Goal: Task Accomplishment & Management: Use online tool/utility

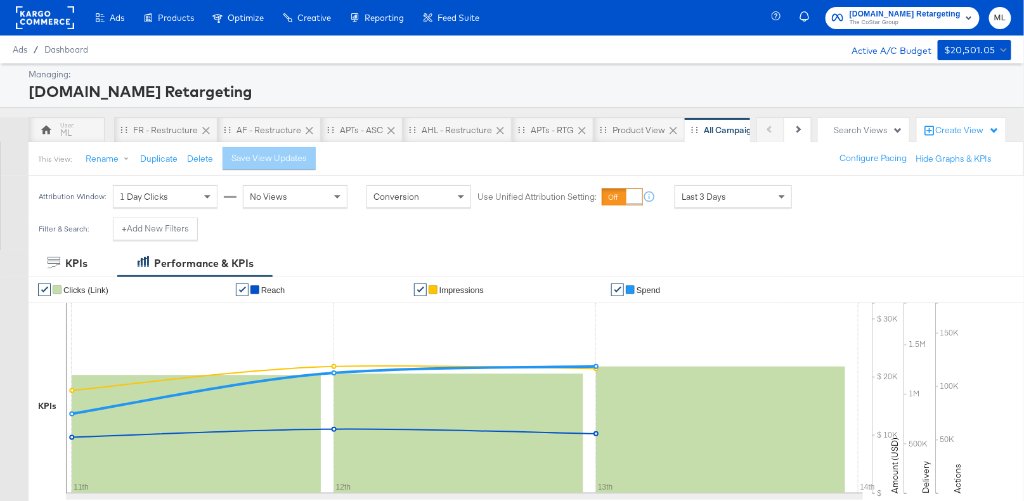
click at [717, 194] on span "Last 3 Days" at bounding box center [704, 196] width 44 height 11
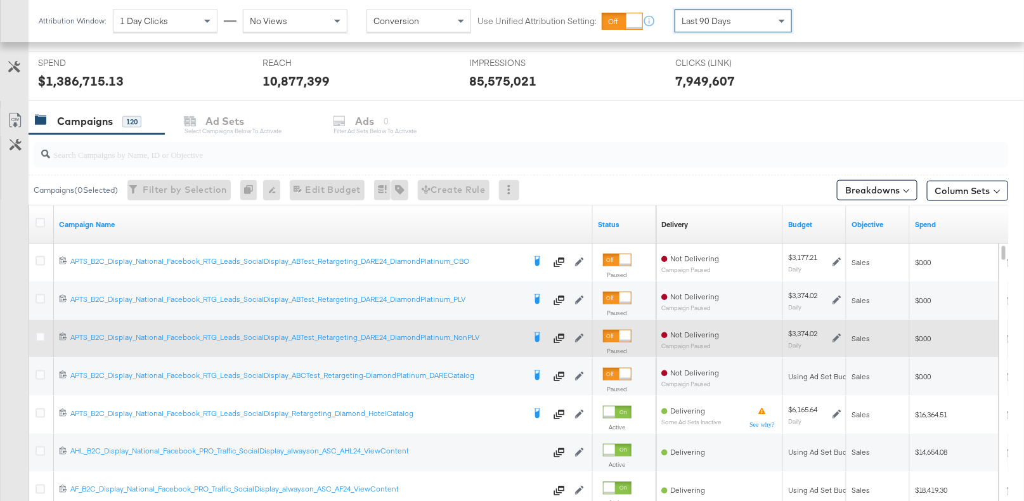
scroll to position [463, 0]
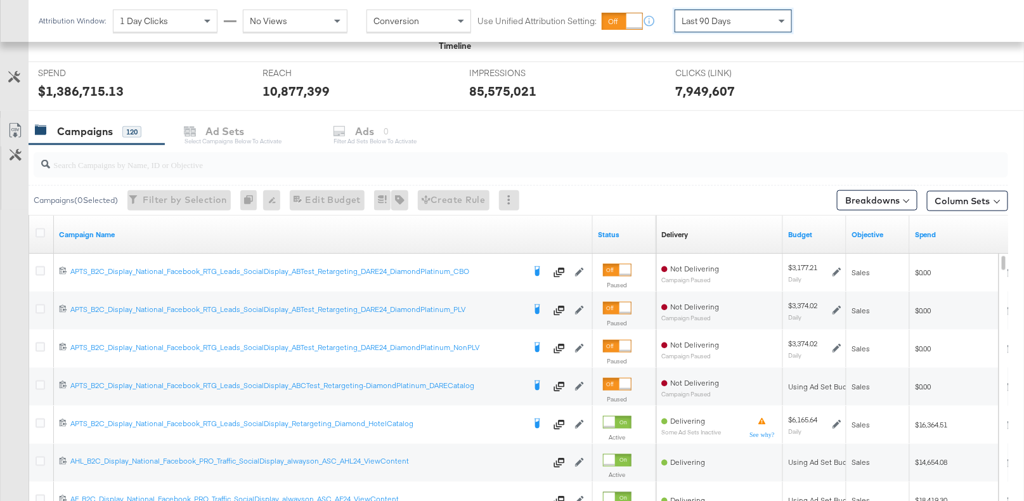
click at [165, 170] on div at bounding box center [521, 164] width 975 height 25
paste input "120211987171790614"
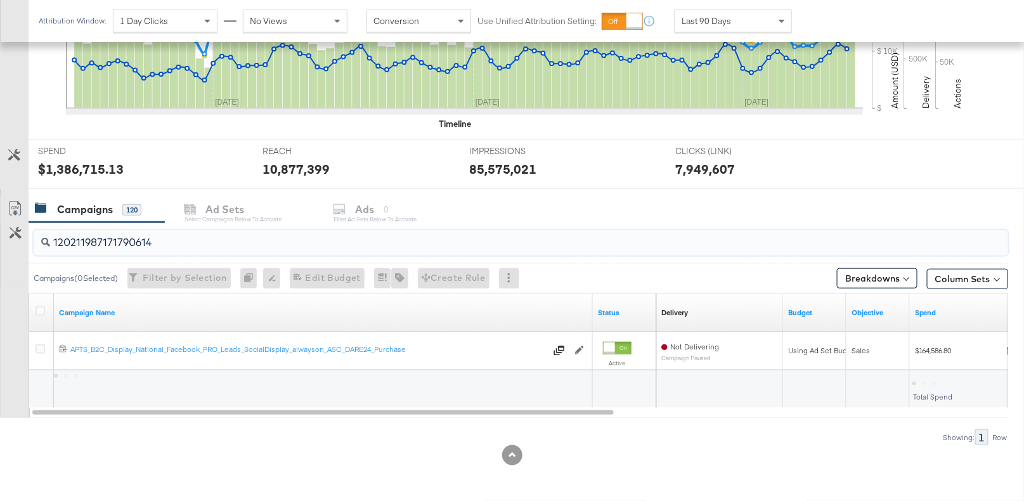
scroll to position [382, 0]
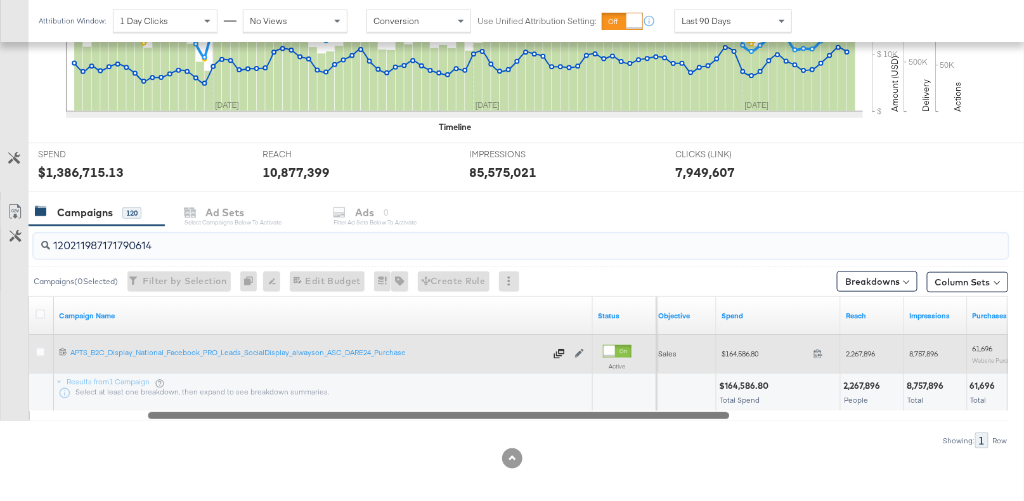
drag, startPoint x: 492, startPoint y: 422, endPoint x: 46, endPoint y: 351, distance: 451.5
click at [544, 427] on div "120211987171790614 Campaigns ( 0 Selected) Filter by Selection Filter 0 campaig…" at bounding box center [504, 337] width 1008 height 223
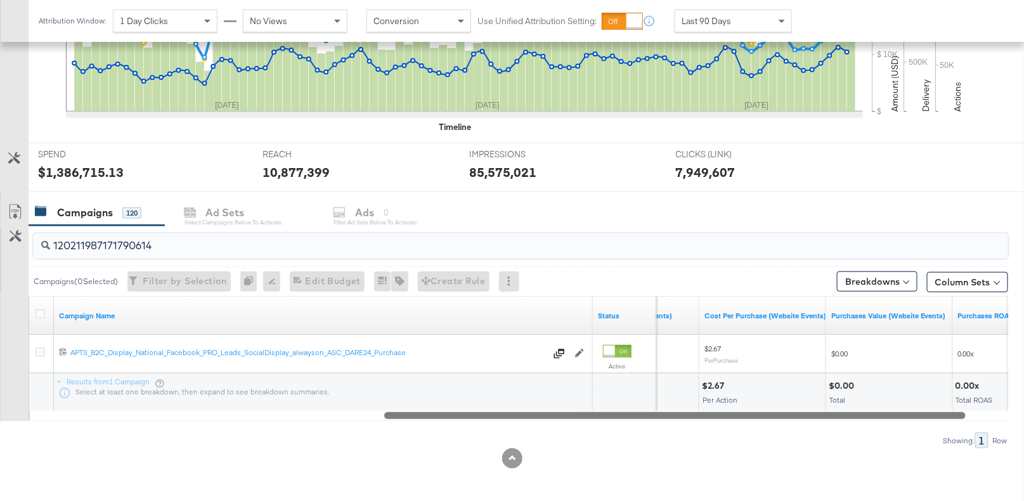
drag, startPoint x: 583, startPoint y: 414, endPoint x: 824, endPoint y: 432, distance: 241.7
click at [824, 432] on div "120211987171790614 Campaigns ( 0 Selected) Filter by Selection Filter 0 campaig…" at bounding box center [504, 337] width 1008 height 223
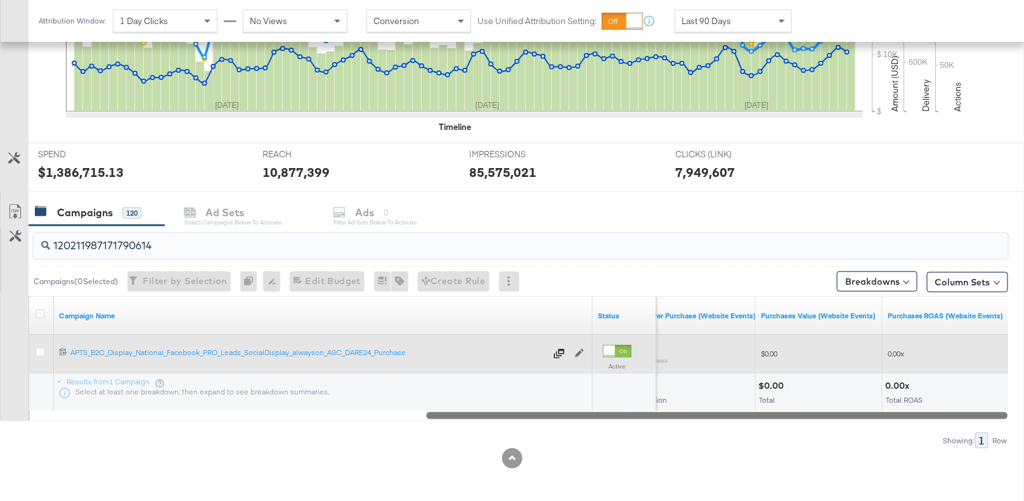
drag, startPoint x: 633, startPoint y: 413, endPoint x: 869, endPoint y: 360, distance: 241.9
click at [783, 457] on div "KPIs Performance & KPIs Customize KPIs ✔ Clicks (Link) ✔ Reach ✔ Impressions ✔ …" at bounding box center [512, 186] width 1024 height 636
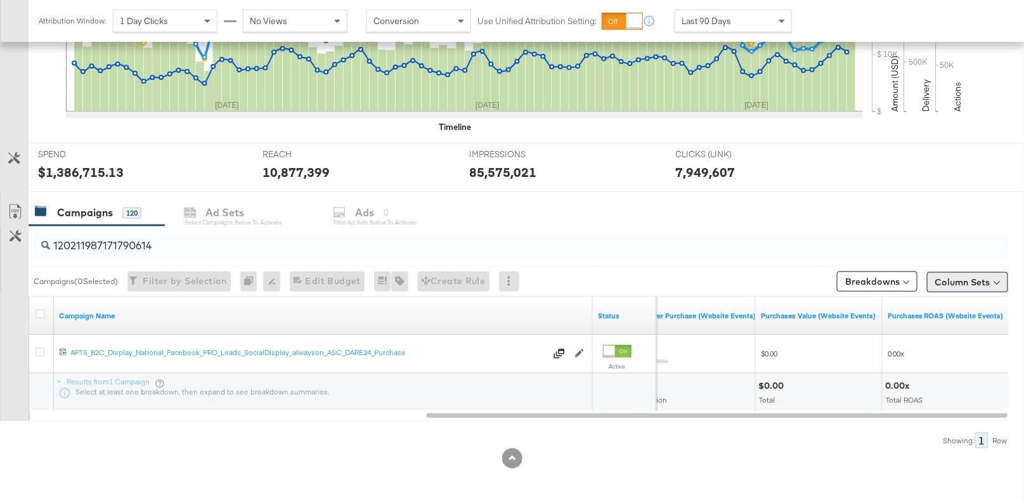
click at [1002, 276] on button "Column Sets" at bounding box center [967, 282] width 81 height 20
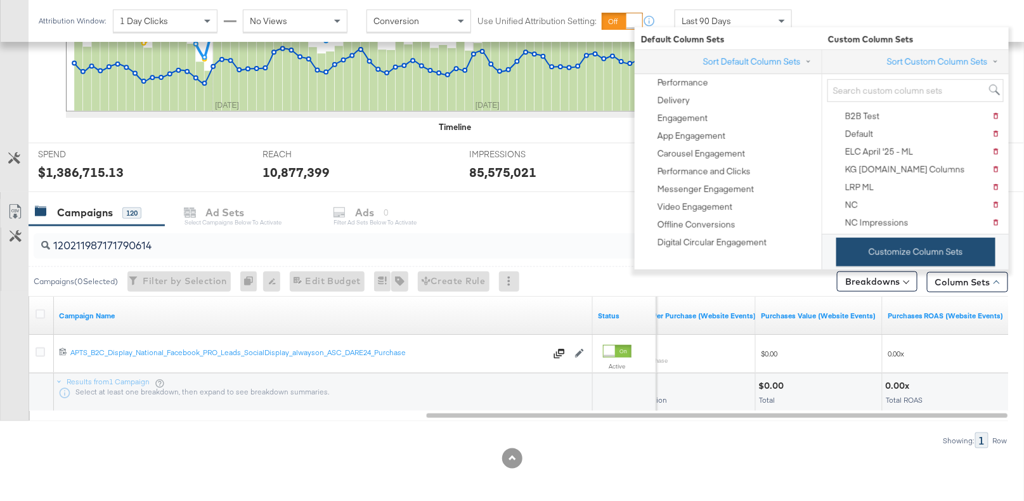
click at [912, 252] on button "Customize Column Sets" at bounding box center [916, 252] width 159 height 29
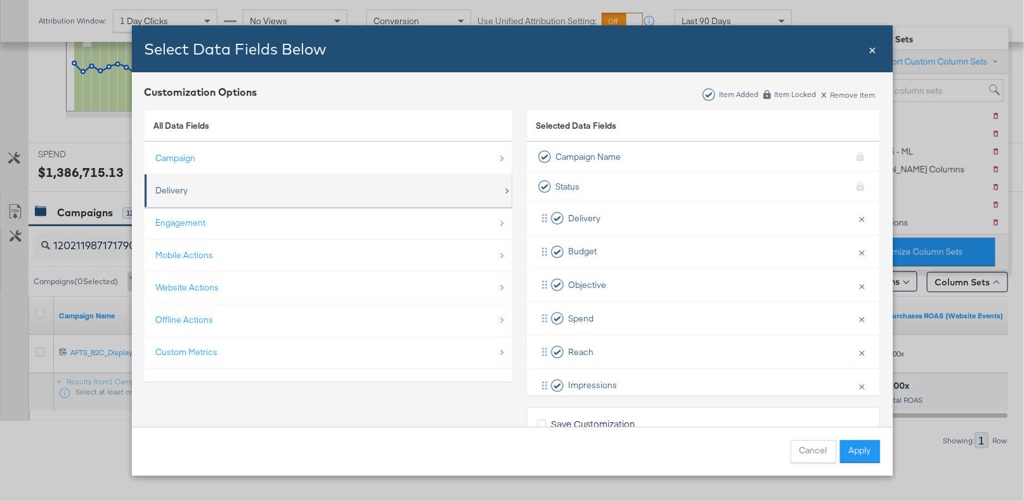
click at [429, 181] on div "Delivery" at bounding box center [329, 191] width 347 height 26
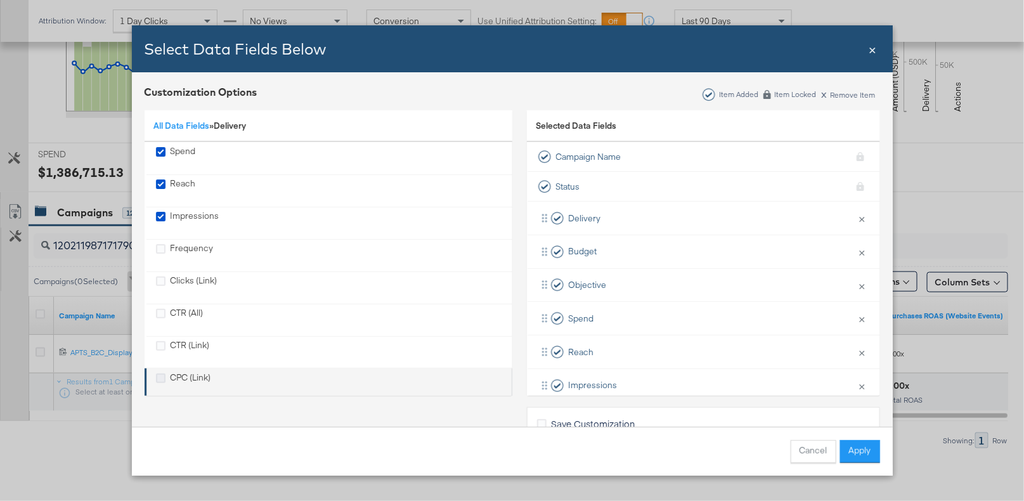
click at [159, 376] on icon "CPC (Link)" at bounding box center [161, 379] width 10 height 10
click at [0, 0] on input "CPC (Link)" at bounding box center [0, 0] width 0 height 0
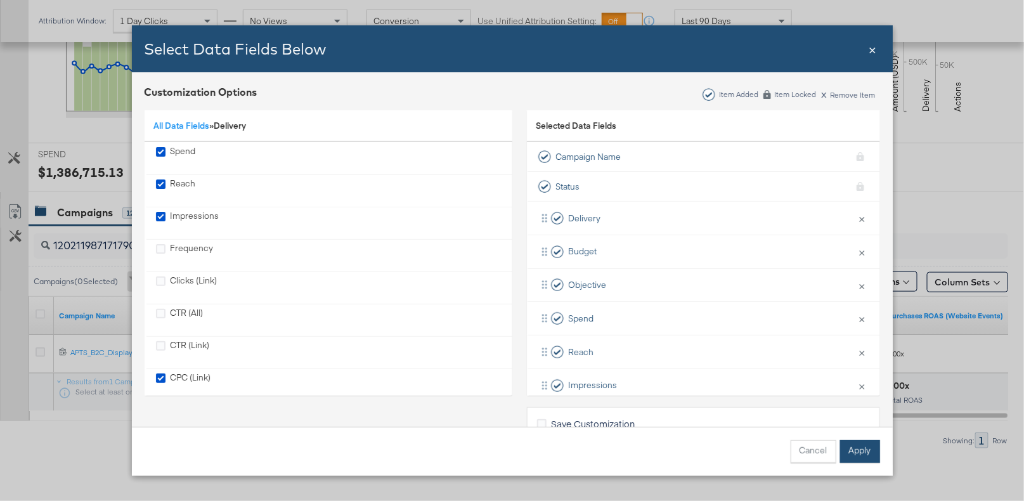
click at [871, 446] on button "Apply" at bounding box center [860, 451] width 40 height 23
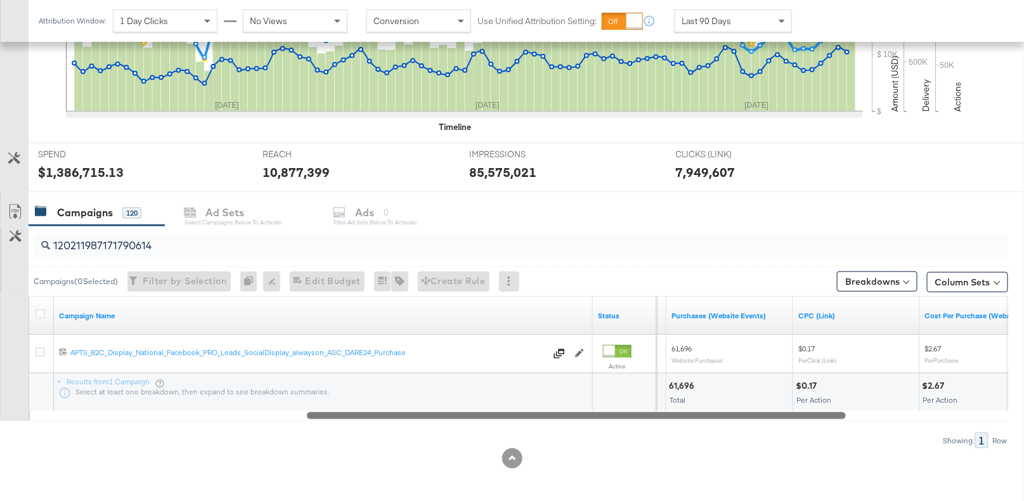
drag, startPoint x: 771, startPoint y: 412, endPoint x: 710, endPoint y: 420, distance: 61.4
click at [710, 420] on div "120211987171790614 Campaigns ( 0 Selected) Filter by Selection Filter 0 campaig…" at bounding box center [504, 337] width 1008 height 223
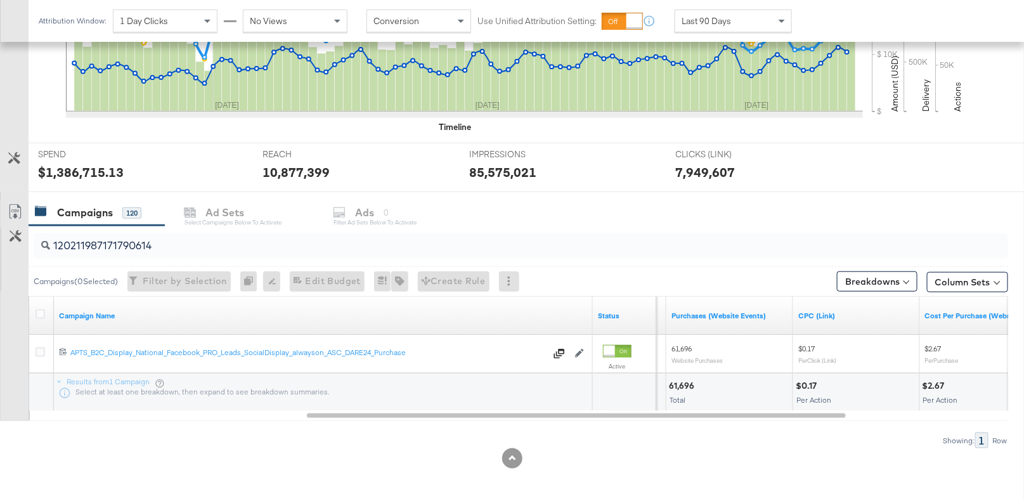
click at [176, 244] on input "120211987171790614" at bounding box center [485, 240] width 871 height 25
paste input "339096"
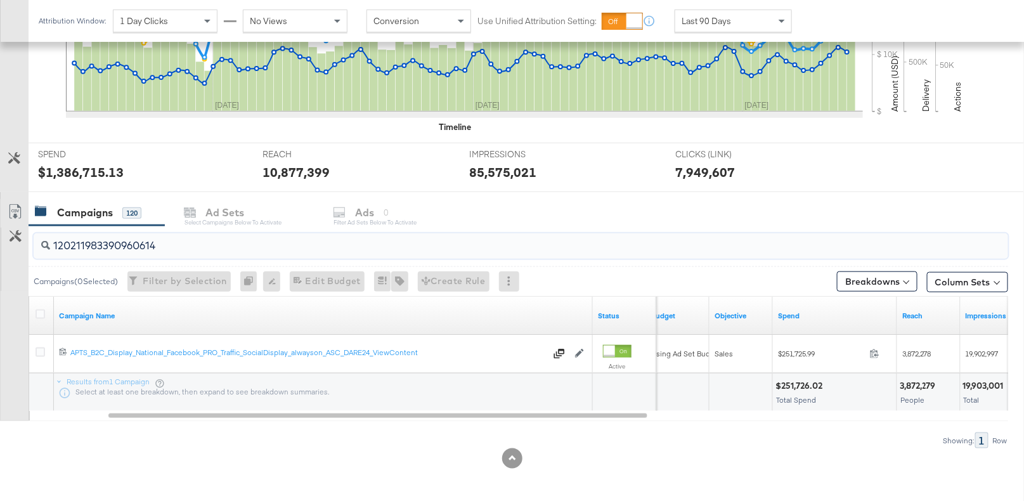
click at [271, 246] on input "120211983390960614" at bounding box center [485, 240] width 871 height 25
paste input "0506996100614"
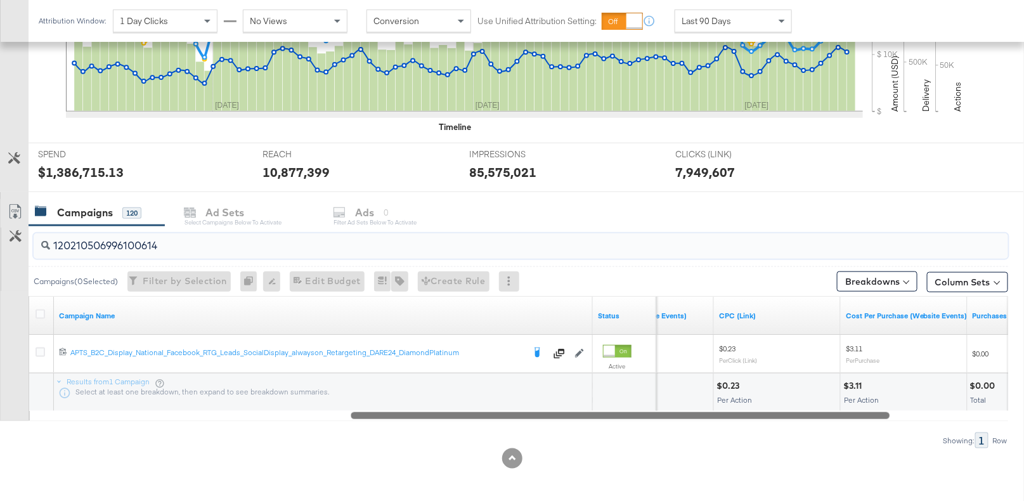
drag, startPoint x: 648, startPoint y: 419, endPoint x: 826, endPoint y: 433, distance: 178.8
click at [826, 433] on div "120210506996100614 Campaigns ( 0 Selected) Filter by Selection Filter 0 campaig…" at bounding box center [504, 337] width 1008 height 223
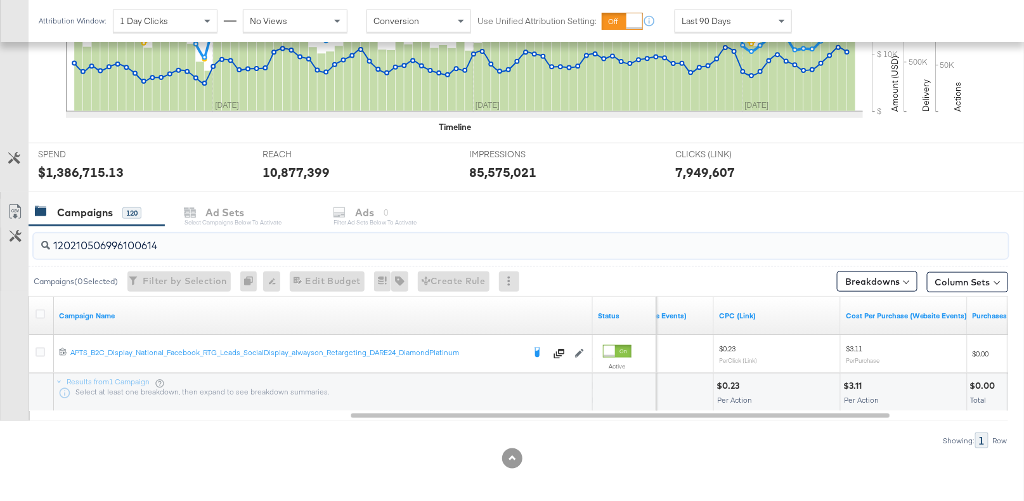
click at [116, 244] on input "120210506996100614" at bounding box center [485, 240] width 871 height 25
paste input "201030536"
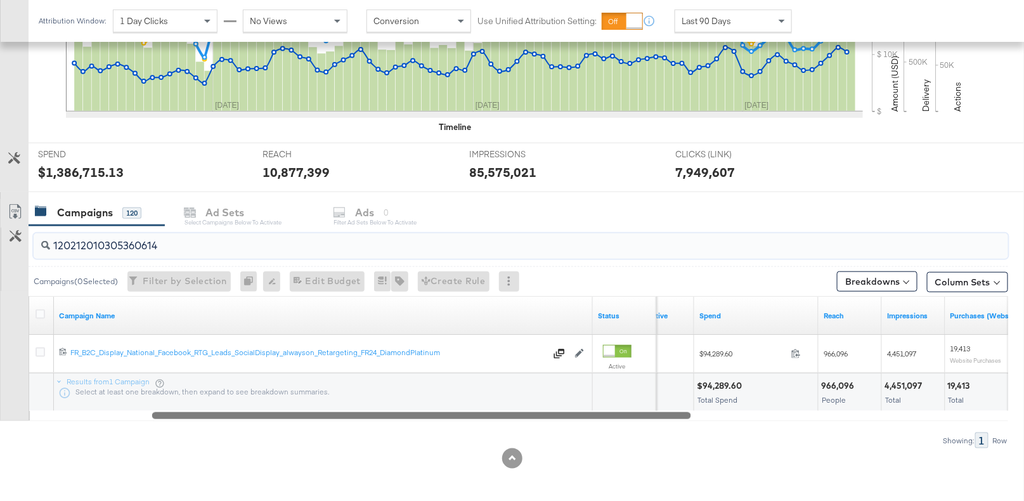
drag, startPoint x: 800, startPoint y: 414, endPoint x: 602, endPoint y: 407, distance: 198.6
click at [602, 407] on div "Campaign Name Status Objective Spend Reach Impressions Purchases (Website Event…" at bounding box center [519, 358] width 981 height 125
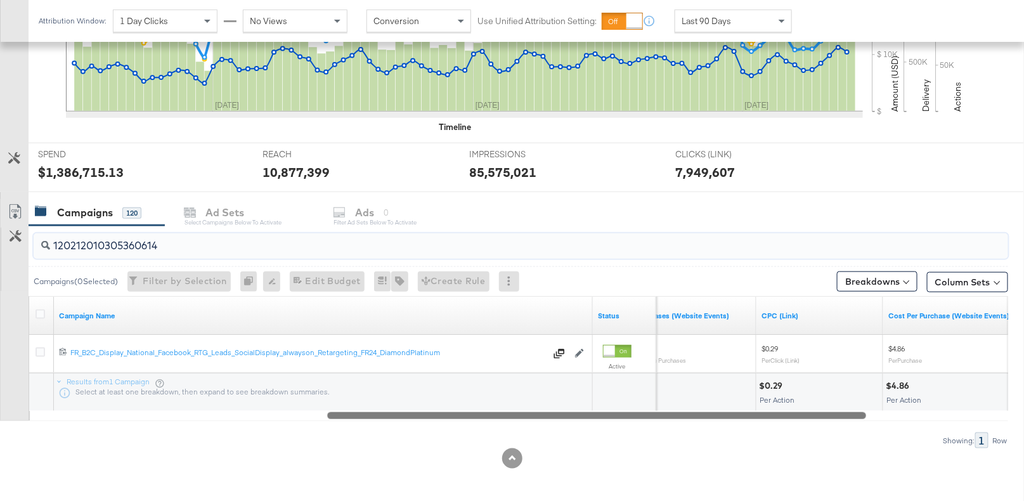
drag, startPoint x: 563, startPoint y: 413, endPoint x: 731, endPoint y: 433, distance: 169.3
click at [731, 433] on div "120212010305360614 Campaigns ( 0 Selected) Filter by Selection Filter 0 campaig…" at bounding box center [504, 337] width 1008 height 223
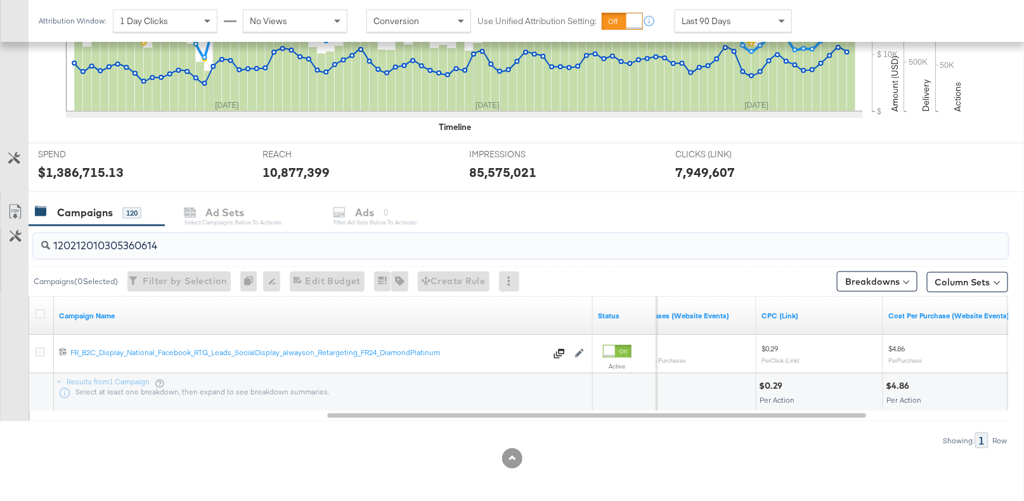
click at [98, 247] on input "120212010305360614" at bounding box center [485, 240] width 871 height 25
click at [98, 247] on input "120212010305360614" at bounding box center [485, 241] width 871 height 25
paste input "336956904"
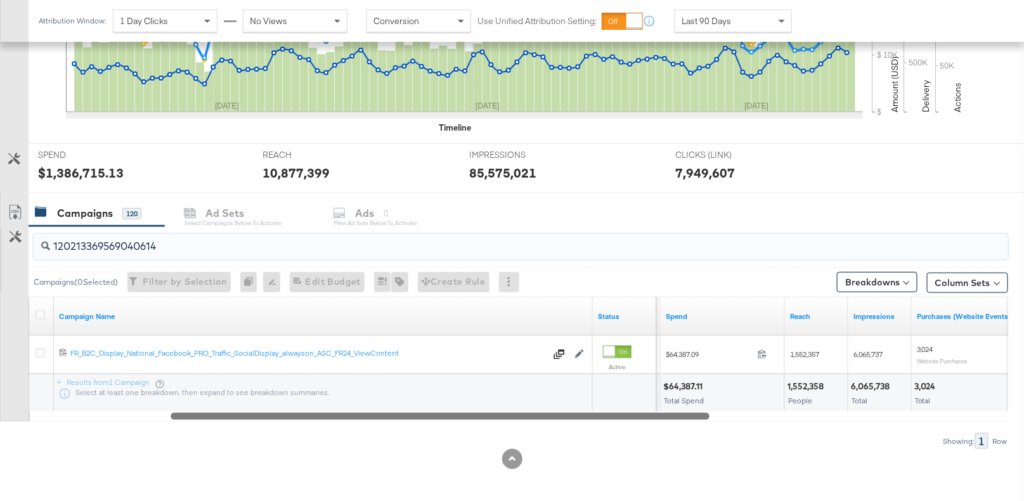
drag, startPoint x: 636, startPoint y: 415, endPoint x: 481, endPoint y: 405, distance: 155.1
click at [481, 405] on div "Campaign Name Status Objective Spend Reach Impressions Purchases (Website Event…" at bounding box center [519, 359] width 981 height 125
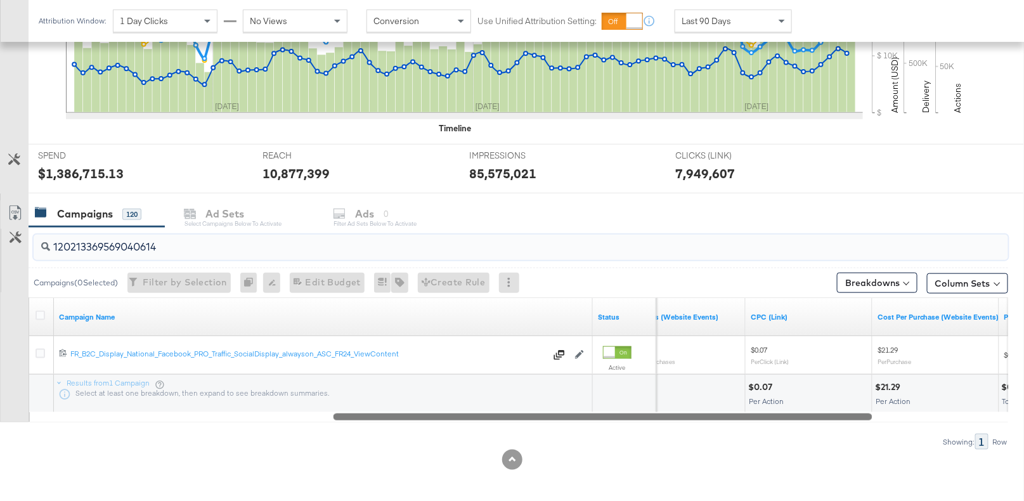
drag, startPoint x: 448, startPoint y: 414, endPoint x: 611, endPoint y: 423, distance: 163.2
click at [611, 423] on div "120213369569040614 Campaigns ( 0 Selected) Filter by Selection Filter 0 campaig…" at bounding box center [504, 338] width 1008 height 223
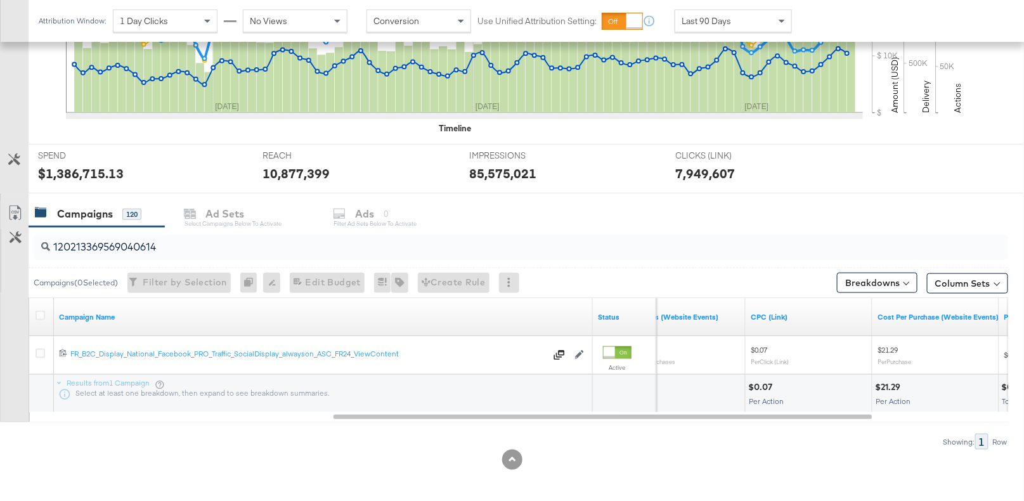
scroll to position [374, 0]
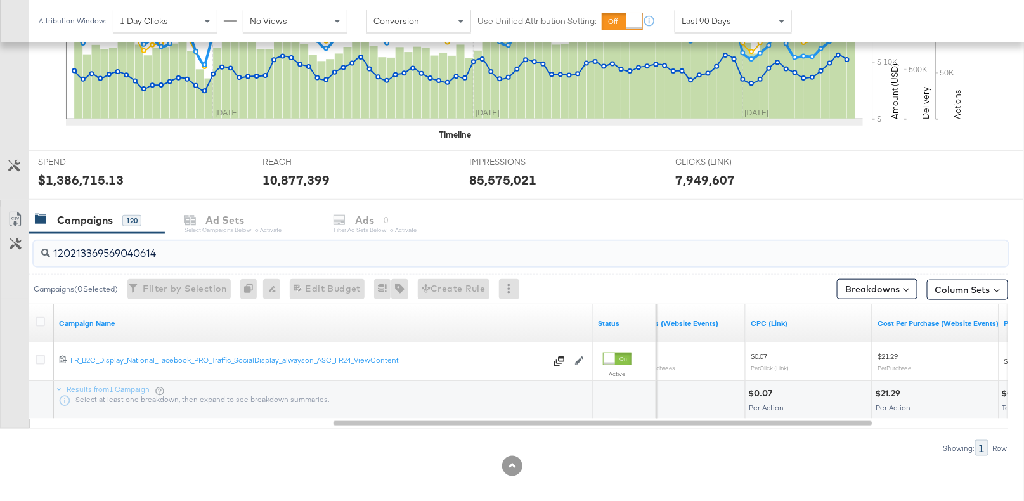
click at [121, 249] on input "120213369569040614" at bounding box center [485, 248] width 871 height 25
paste input "23172393"
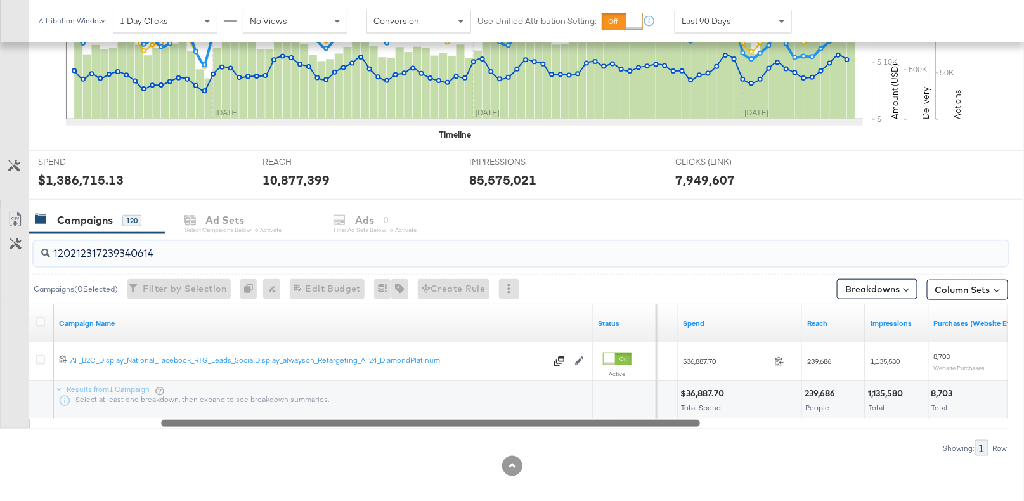
drag, startPoint x: 787, startPoint y: 421, endPoint x: 626, endPoint y: 418, distance: 161.1
click at [626, 418] on div at bounding box center [430, 422] width 539 height 11
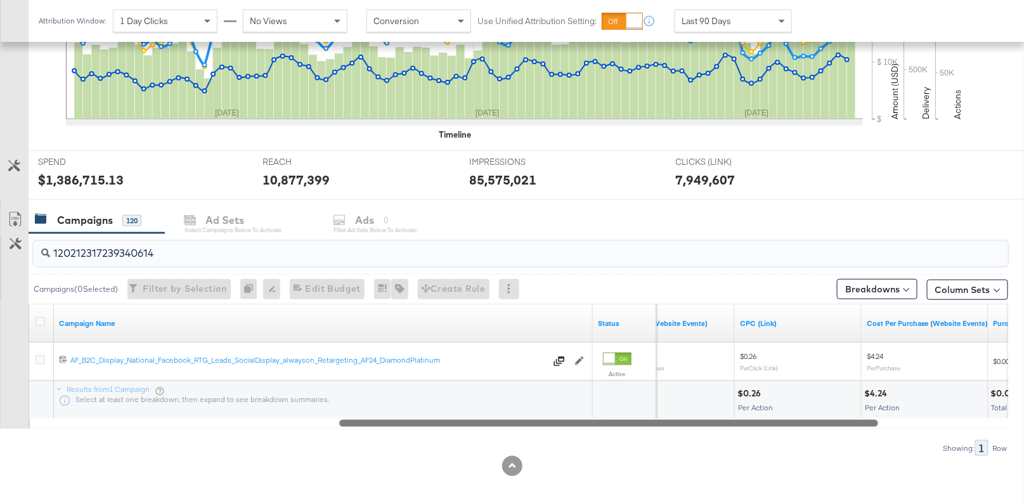
drag, startPoint x: 448, startPoint y: 419, endPoint x: 626, endPoint y: 434, distance: 178.9
click at [626, 434] on div "120212317239340614 Campaigns ( 0 Selected) Filter by Selection Filter 0 campaig…" at bounding box center [504, 344] width 1008 height 223
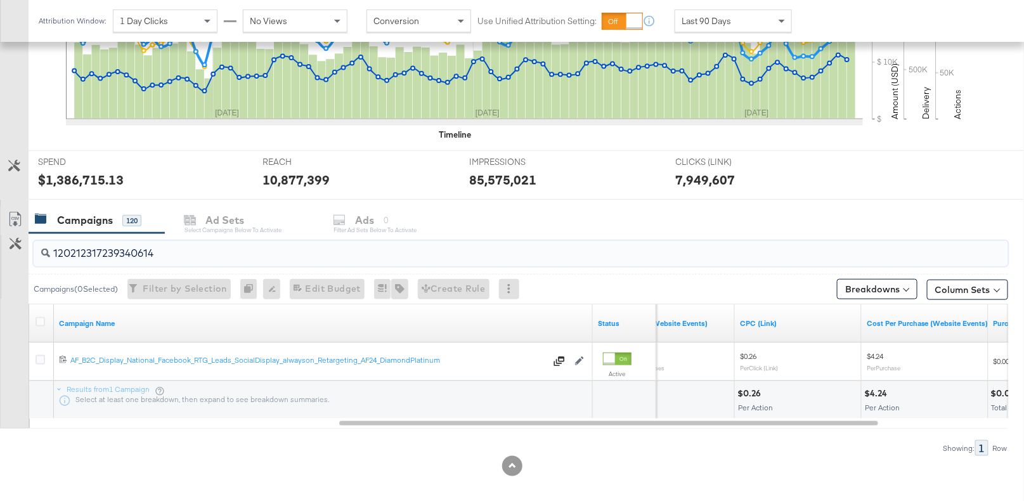
click at [100, 248] on input "120212317239340614" at bounding box center [485, 248] width 871 height 25
paste input "342934660"
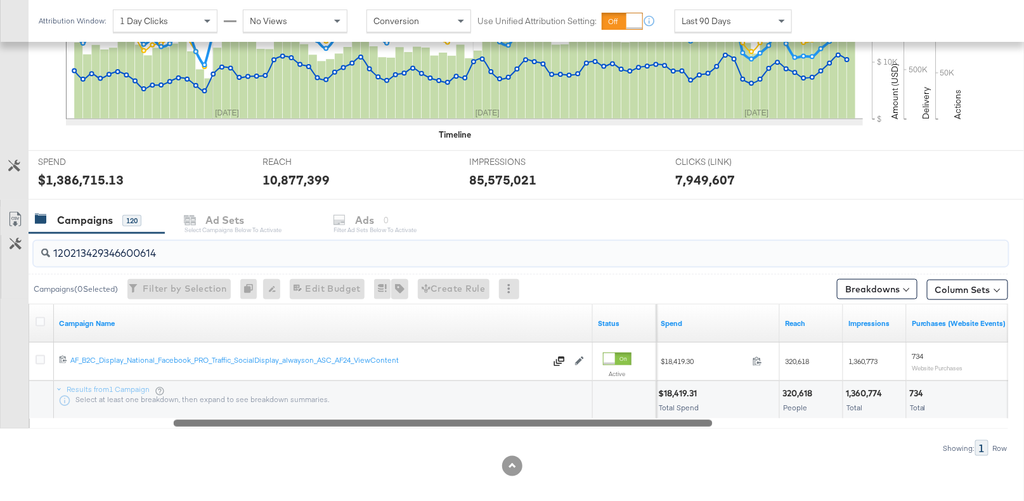
drag, startPoint x: 659, startPoint y: 423, endPoint x: 492, endPoint y: 408, distance: 168.1
click at [492, 408] on div "Campaign Name Status Spend Reach Impressions Purchases (Website Events) 1202134…" at bounding box center [519, 366] width 981 height 125
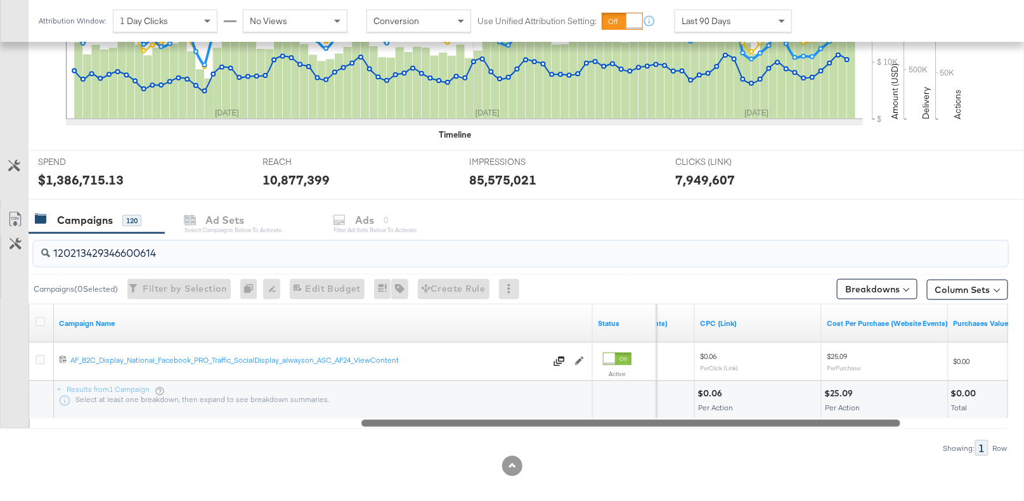
drag, startPoint x: 497, startPoint y: 424, endPoint x: 647, endPoint y: 438, distance: 150.4
click at [647, 438] on div "120213429346600614 Campaigns ( 0 Selected) Filter by Selection Filter 0 campaig…" at bounding box center [504, 344] width 1008 height 223
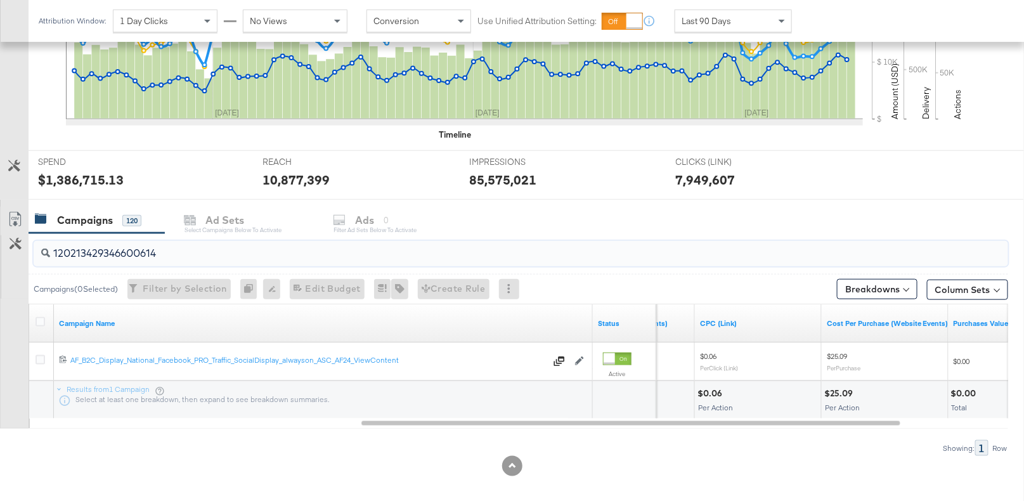
click at [130, 249] on input "120213429346600614" at bounding box center [485, 248] width 871 height 25
paste input "0494675809"
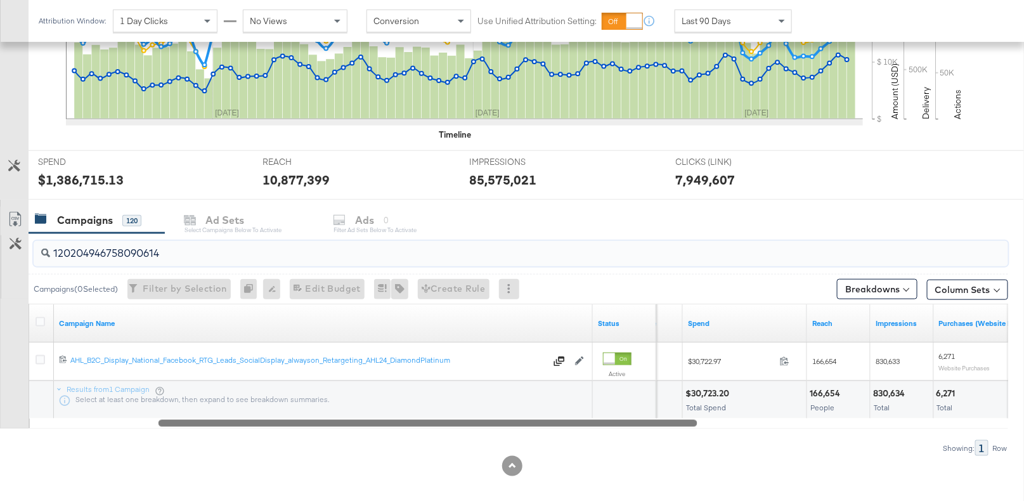
drag, startPoint x: 645, startPoint y: 422, endPoint x: 435, endPoint y: 422, distance: 209.9
click at [440, 423] on div at bounding box center [428, 422] width 539 height 11
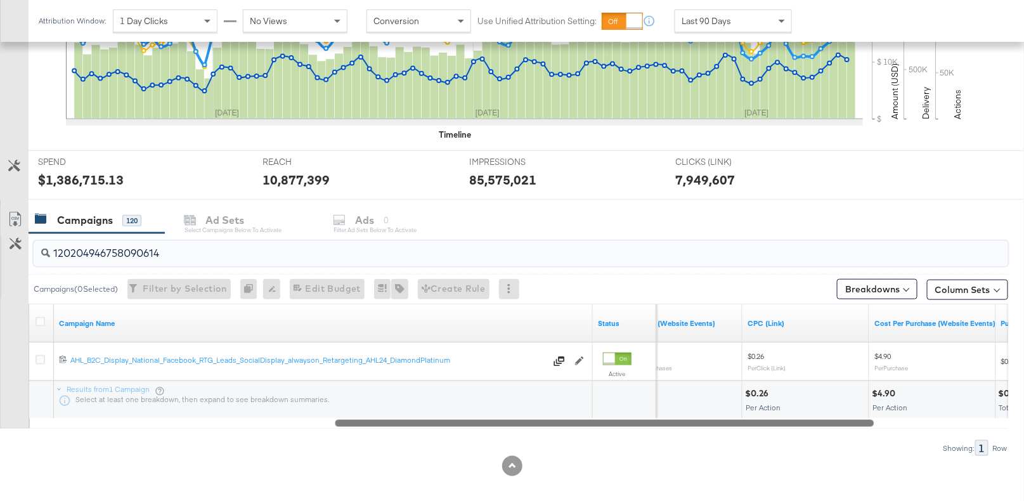
drag, startPoint x: 638, startPoint y: 421, endPoint x: 817, endPoint y: 447, distance: 180.7
click at [817, 447] on div "120204946758090614 Campaigns ( 0 Selected) Filter by Selection Filter 0 campaig…" at bounding box center [504, 344] width 1008 height 223
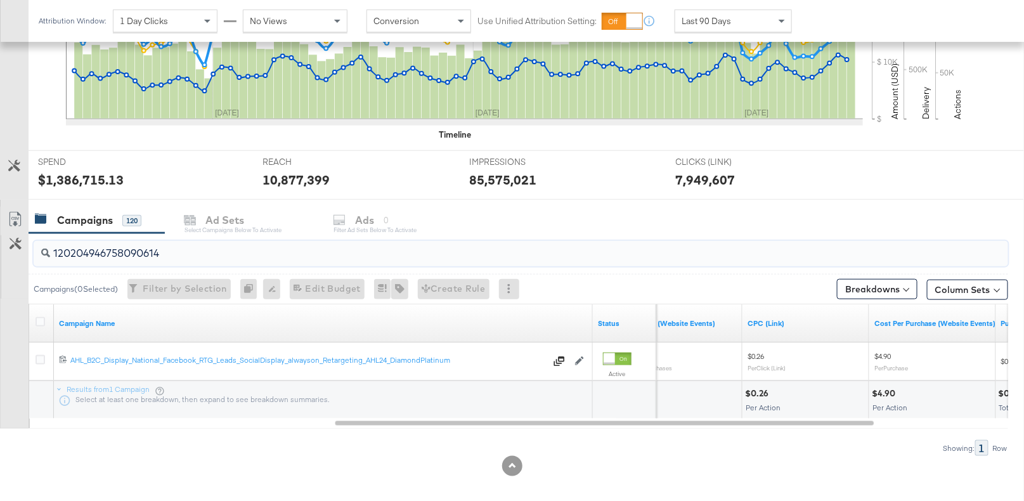
click at [101, 253] on input "120204946758090614" at bounding box center [485, 248] width 871 height 25
paste input "1342992903"
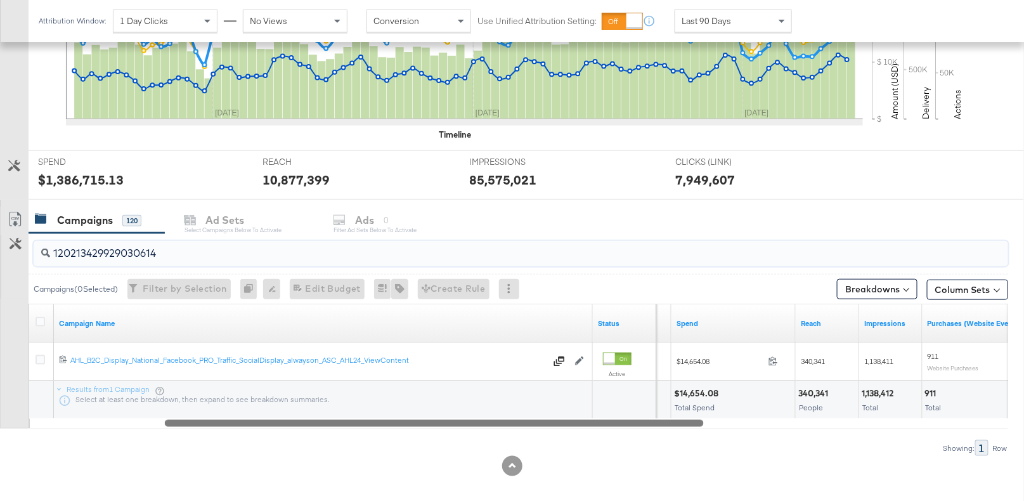
drag, startPoint x: 544, startPoint y: 422, endPoint x: 404, endPoint y: 420, distance: 139.6
click at [408, 420] on div at bounding box center [434, 422] width 539 height 11
type input "120213429929030614"
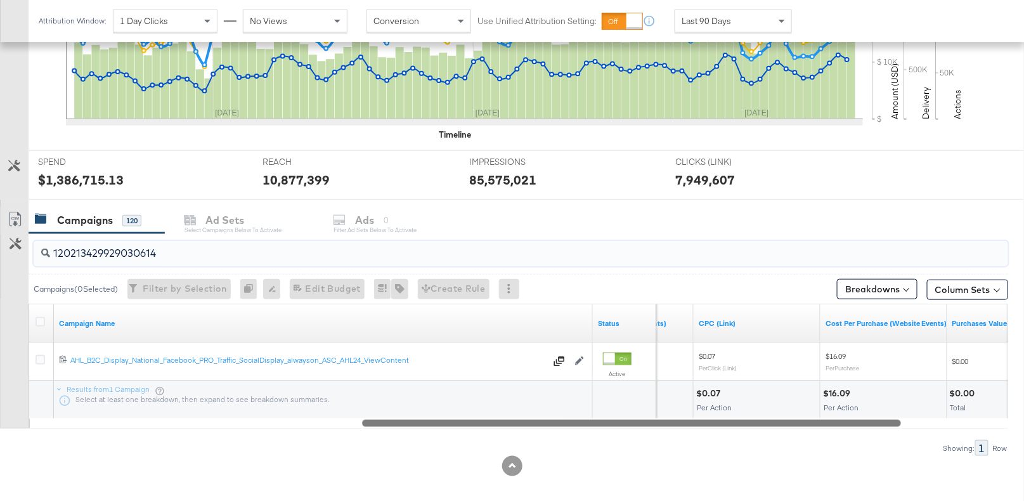
drag, startPoint x: 558, startPoint y: 421, endPoint x: 689, endPoint y: 423, distance: 131.9
click at [753, 422] on div at bounding box center [631, 422] width 539 height 11
